Goal: Task Accomplishment & Management: Complete application form

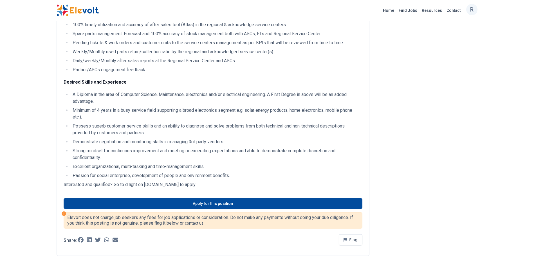
scroll to position [281, 0]
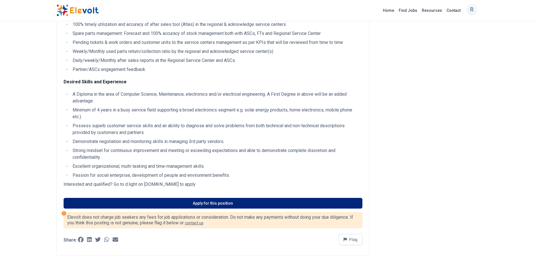
click at [226, 202] on link "Apply for this position" at bounding box center [213, 203] width 299 height 11
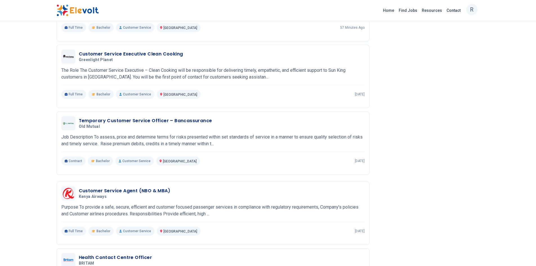
scroll to position [618, 0]
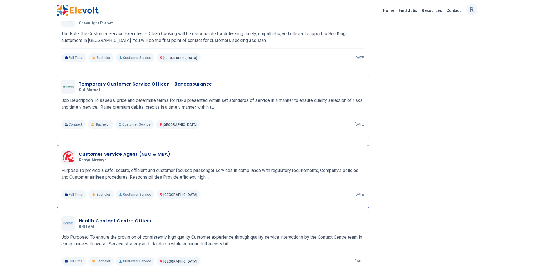
click at [180, 164] on div "Customer Service Agent (NBO & MBA) Kenya Airways 08/04/2025 09/03/2025 Nairobi …" at bounding box center [212, 174] width 303 height 49
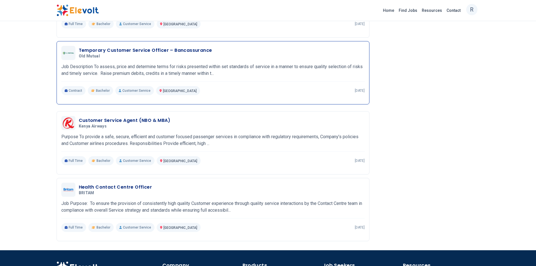
scroll to position [647, 0]
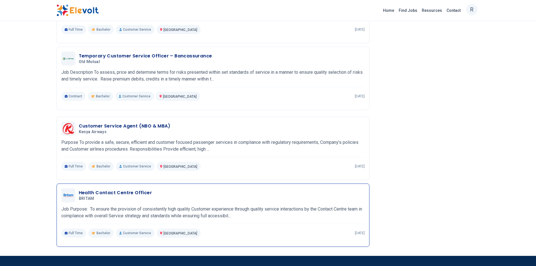
click at [134, 202] on div "Health Contact Centre Officer BRITAM 07/30/2025 08/29/2025" at bounding box center [212, 195] width 303 height 14
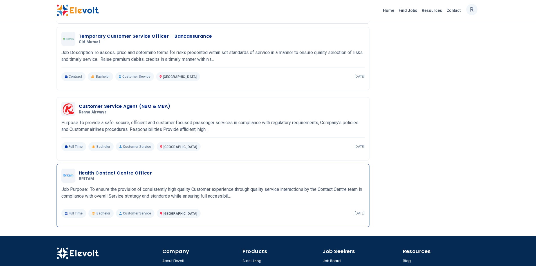
scroll to position [703, 0]
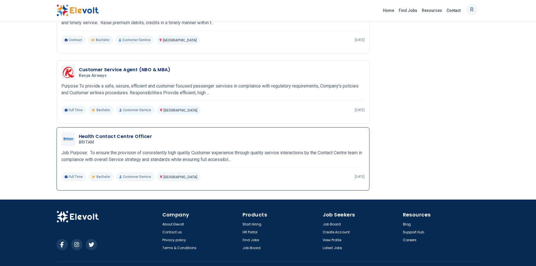
click at [123, 136] on h3 "Health Contact Centre Officer" at bounding box center [115, 136] width 73 height 7
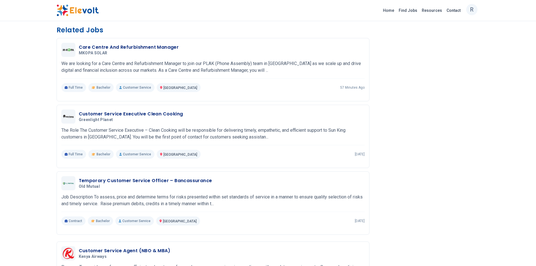
scroll to position [491, 0]
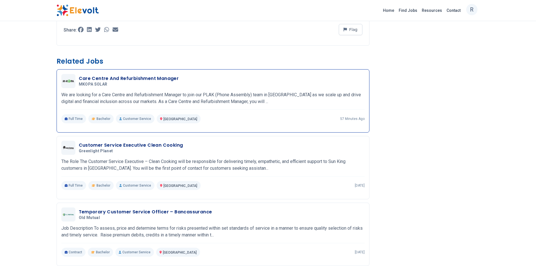
click at [147, 87] on div "Care Centre And Refurbishment Manager MKOPA SOLAR 08/14/2025 09/13/2025" at bounding box center [212, 81] width 303 height 14
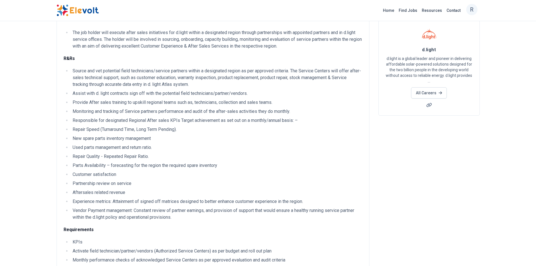
scroll to position [0, 0]
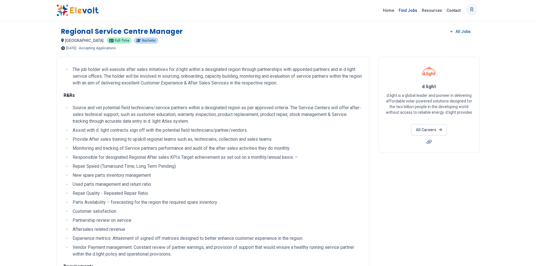
click at [405, 9] on link "Find Jobs" at bounding box center [407, 10] width 23 height 9
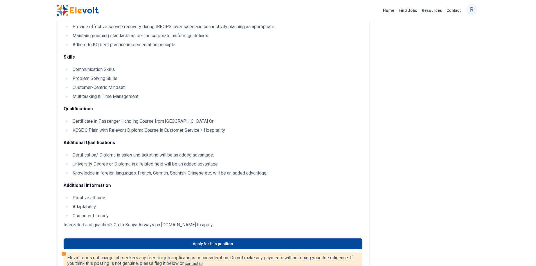
scroll to position [309, 0]
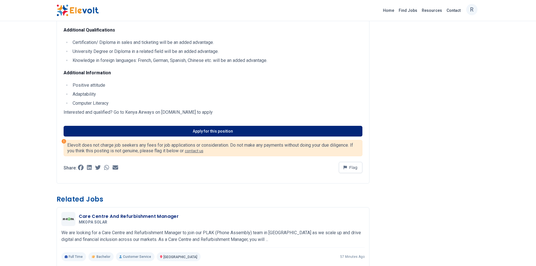
click at [198, 129] on link "Apply for this position" at bounding box center [213, 131] width 299 height 11
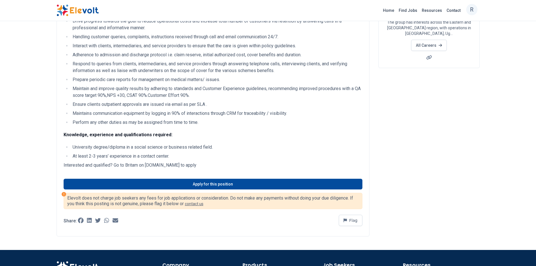
scroll to position [56, 0]
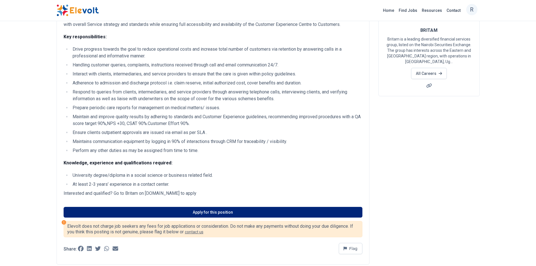
click at [222, 217] on link "Apply for this position" at bounding box center [213, 212] width 299 height 11
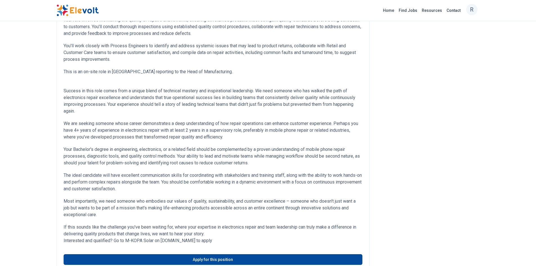
scroll to position [281, 0]
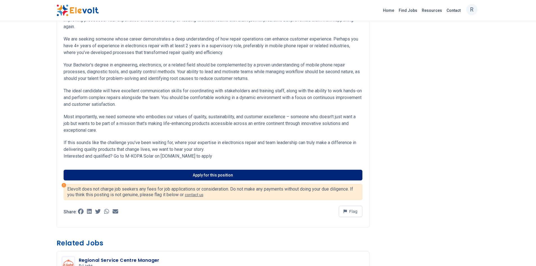
click at [217, 174] on link "Apply for this position" at bounding box center [213, 175] width 299 height 11
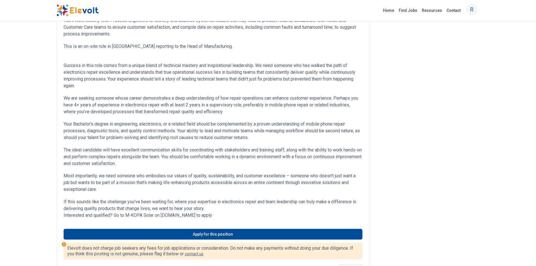
scroll to position [253, 0]
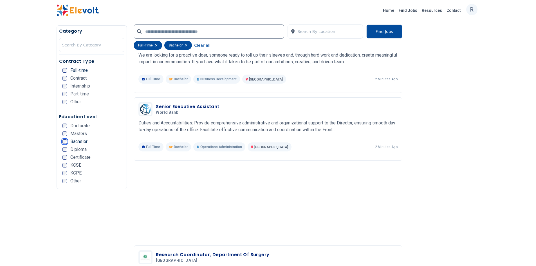
scroll to position [703, 0]
click at [237, 125] on p "Duties and Accountabilities: Provide comprehensive administrative and organizat…" at bounding box center [267, 125] width 259 height 13
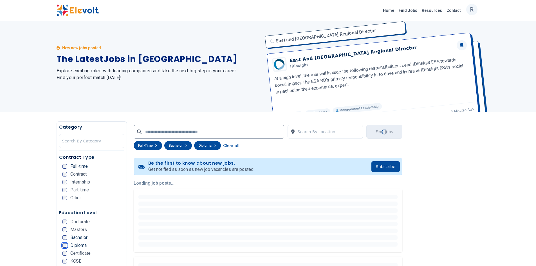
scroll to position [0, 0]
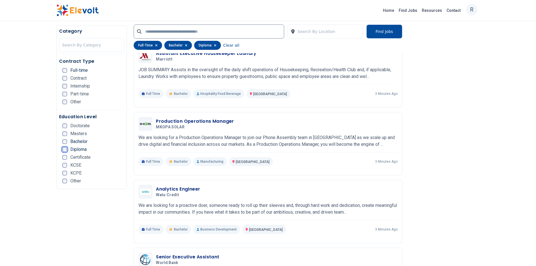
scroll to position [534, 0]
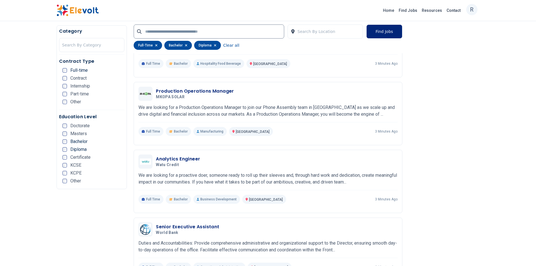
click at [385, 33] on button "Find Jobs" at bounding box center [384, 31] width 36 height 14
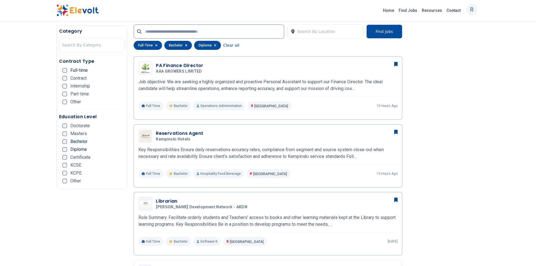
scroll to position [112, 0]
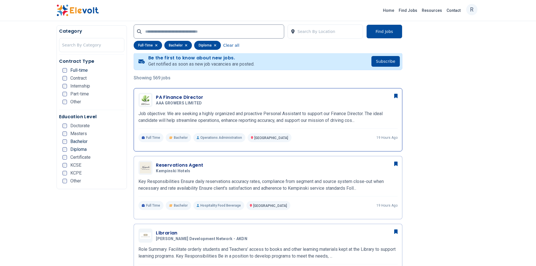
click at [250, 107] on div "PA Finance Director AAA GROWERS LIMITED 08/13/2025 09/12/2025 Nairobi KE Job ob…" at bounding box center [267, 117] width 259 height 49
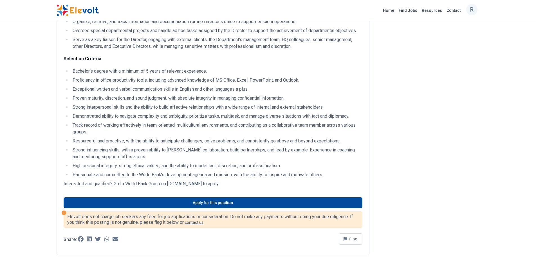
scroll to position [169, 0]
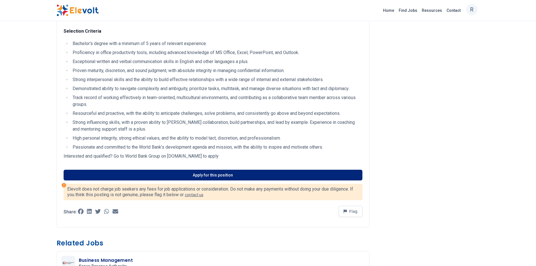
click at [225, 180] on link "Apply for this position" at bounding box center [213, 175] width 299 height 11
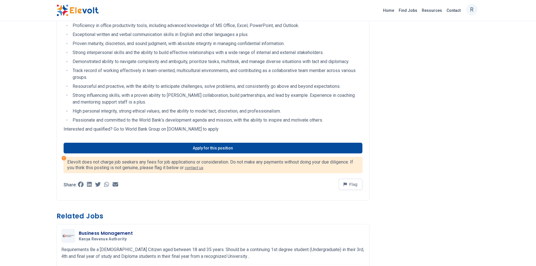
scroll to position [197, 0]
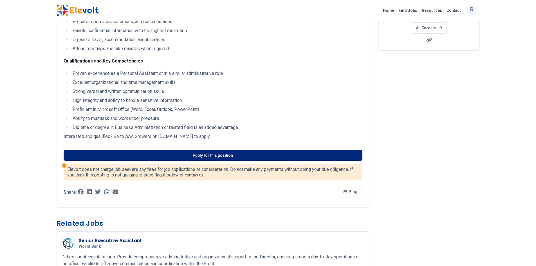
scroll to position [112, 0]
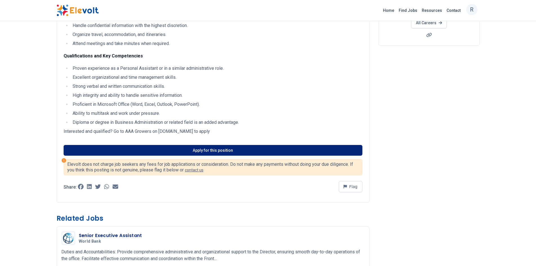
click at [223, 148] on link "Apply for this position" at bounding box center [213, 150] width 299 height 11
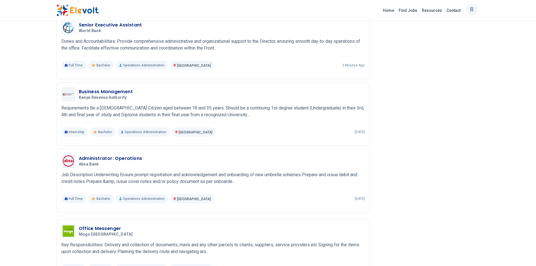
scroll to position [269, 0]
